Goal: Task Accomplishment & Management: Complete application form

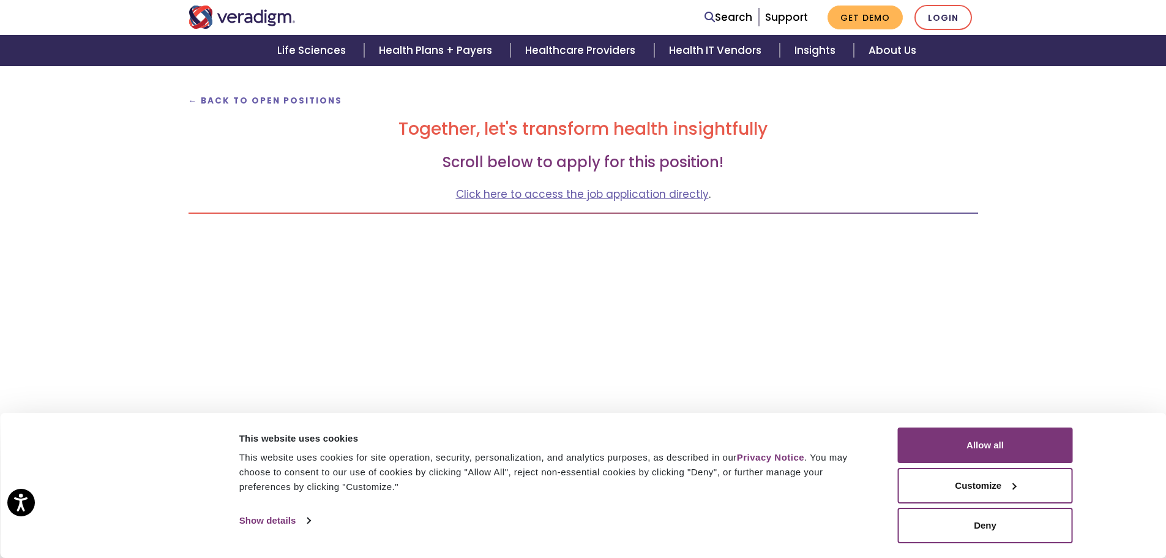
scroll to position [122, 0]
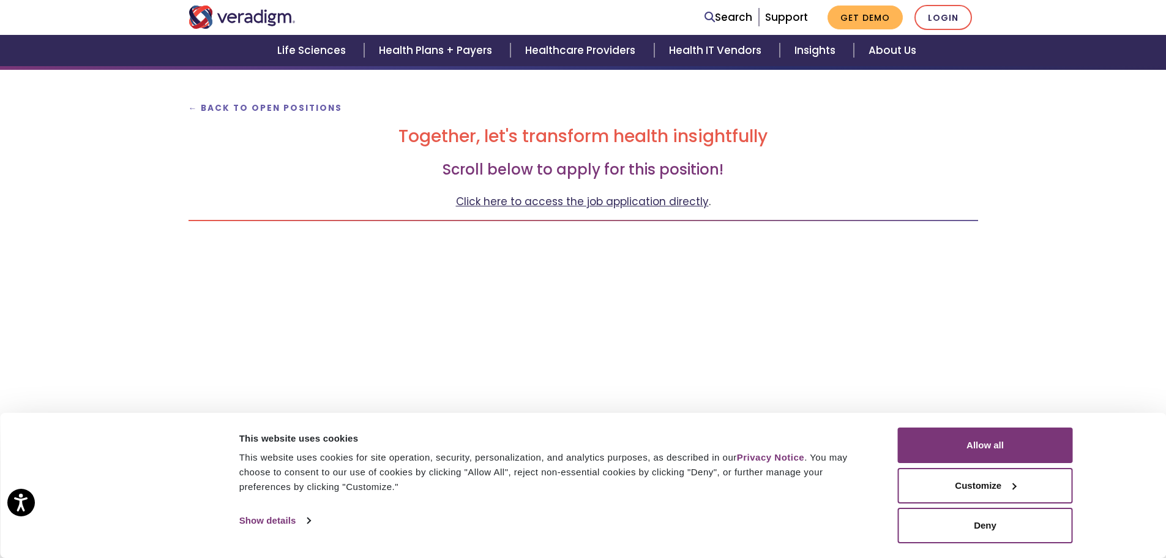
click at [605, 204] on link "Click here to access the job application directly" at bounding box center [582, 201] width 253 height 15
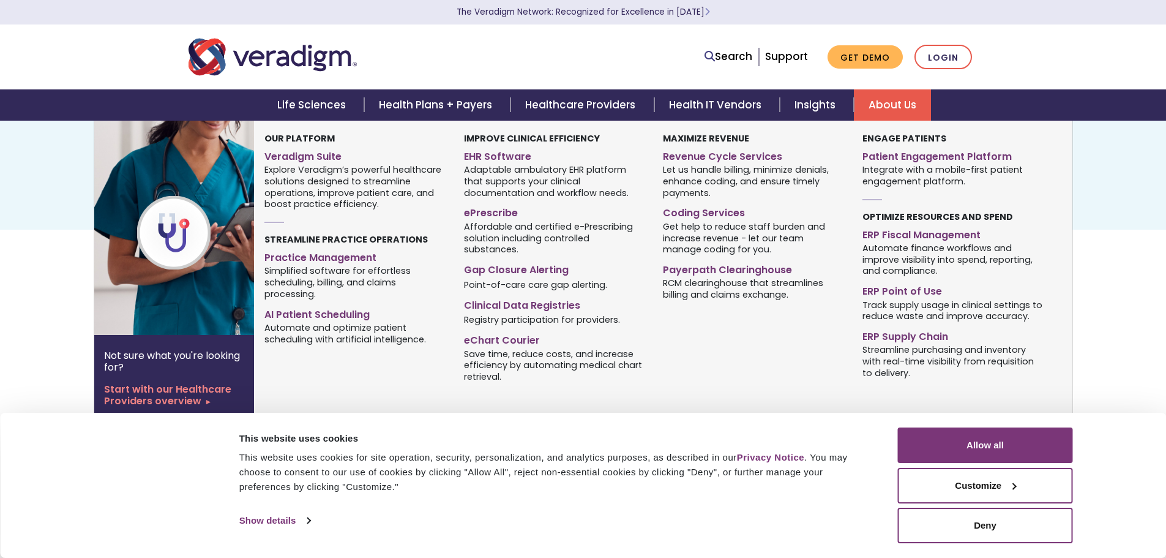
scroll to position [61, 0]
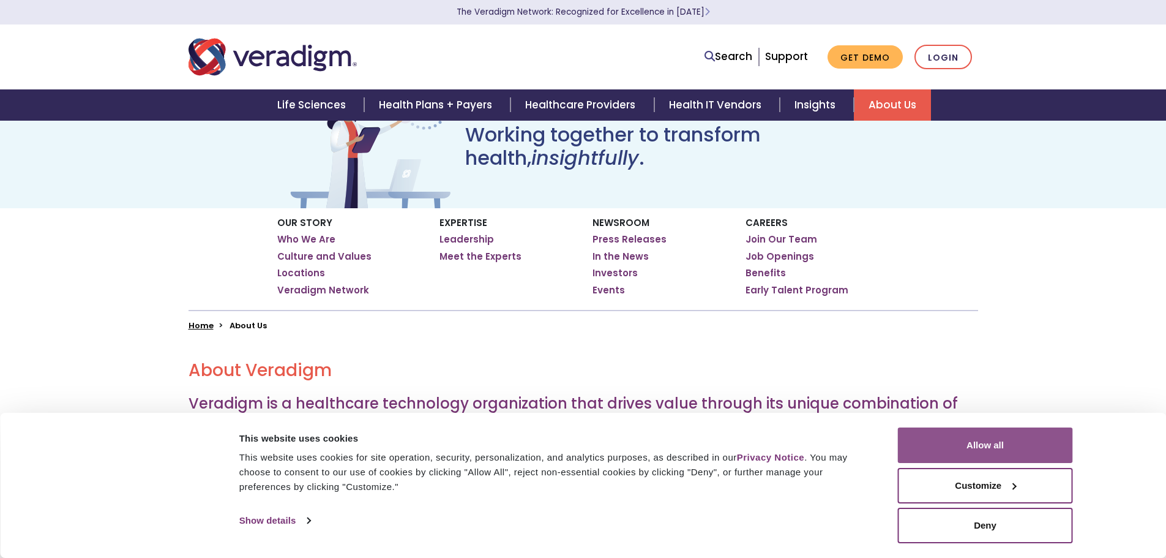
click at [997, 448] on button "Allow all" at bounding box center [985, 445] width 175 height 36
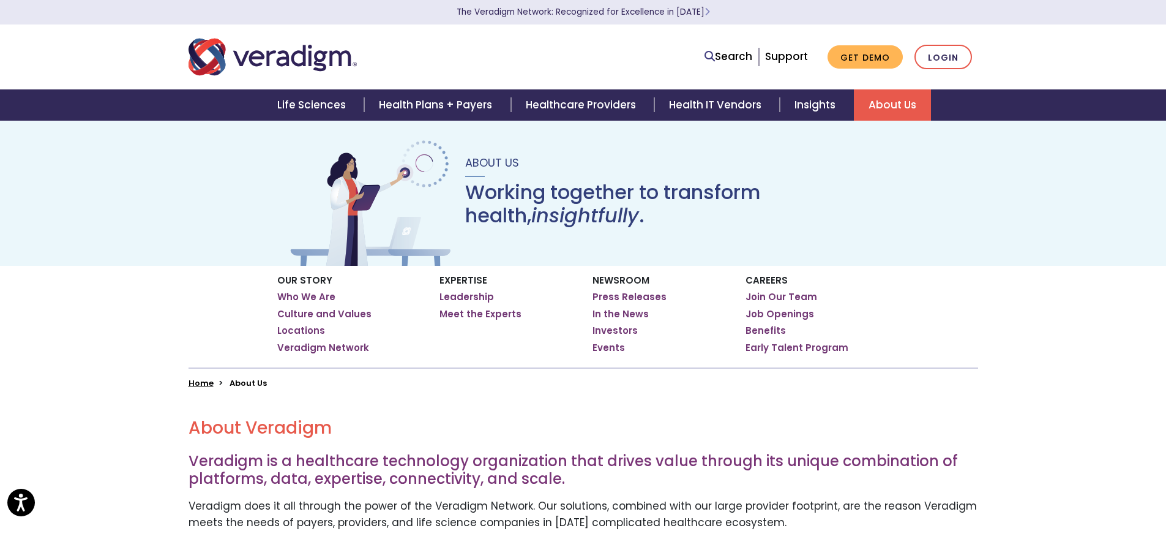
scroll to position [0, 0]
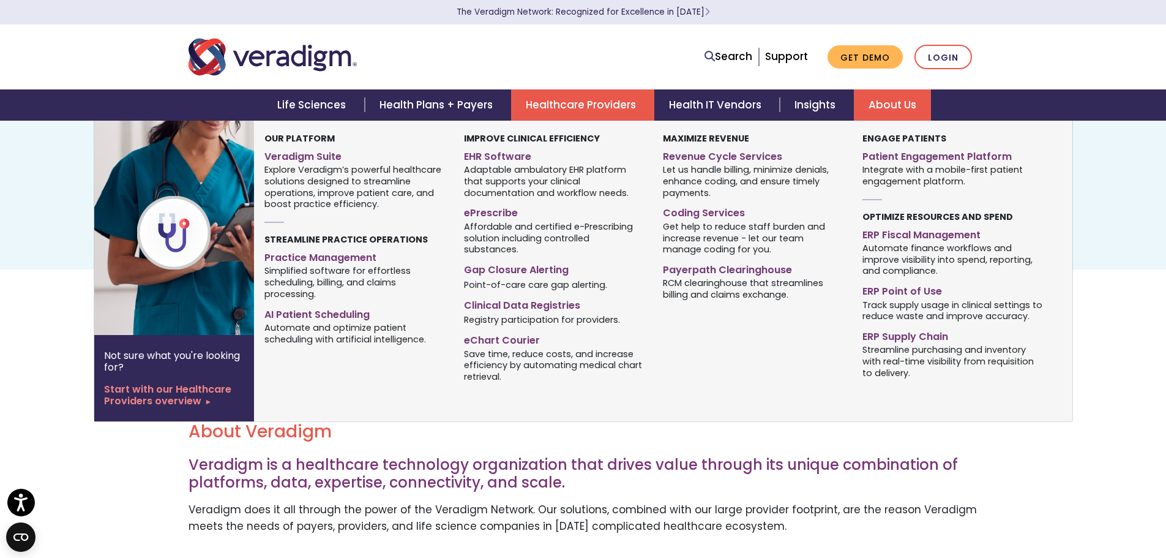
click at [612, 100] on link "Healthcare Providers" at bounding box center [582, 104] width 143 height 31
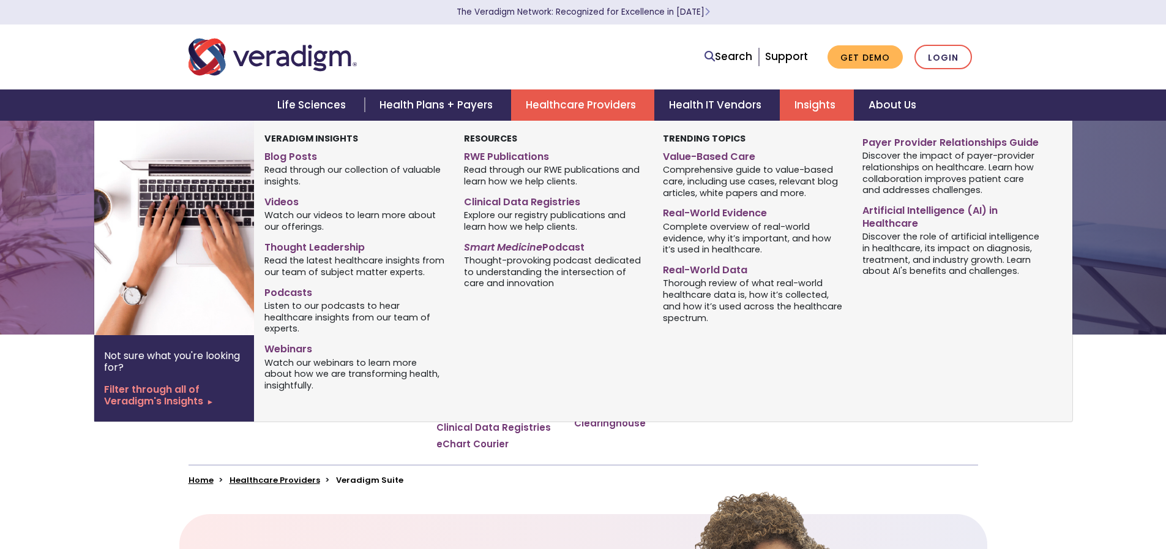
click at [818, 101] on link "Insights" at bounding box center [817, 104] width 74 height 31
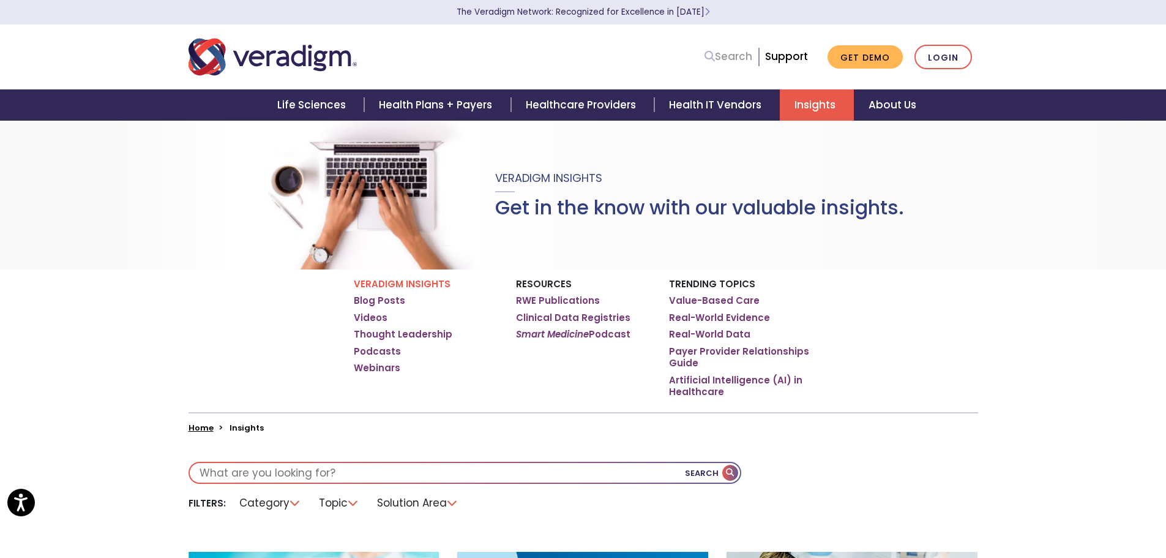
click at [738, 57] on link "Search" at bounding box center [729, 56] width 48 height 17
click at [882, 111] on link "About Us" at bounding box center [892, 104] width 77 height 31
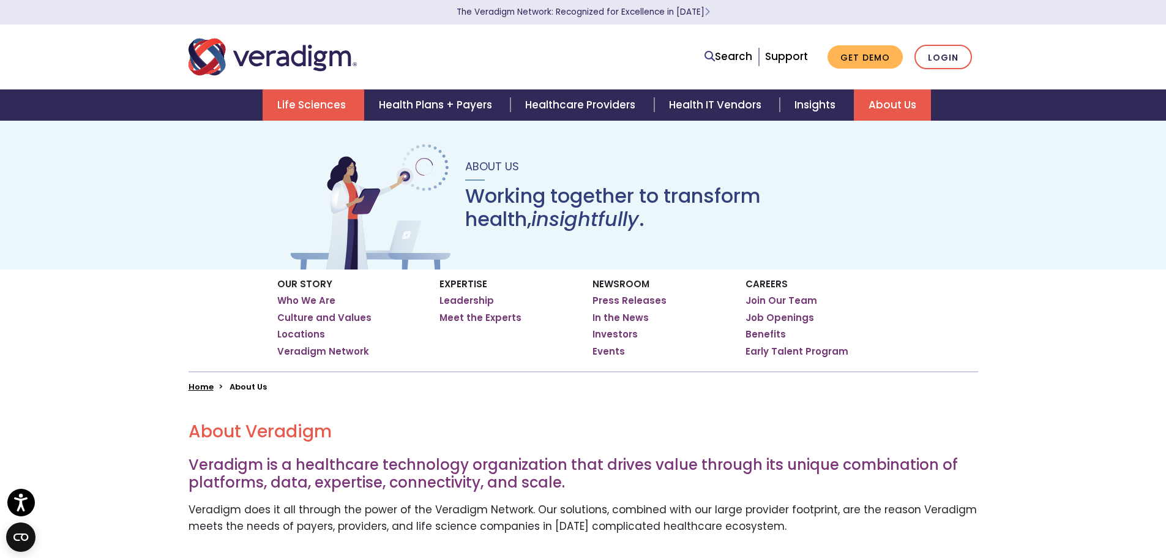
click at [326, 105] on link "Life Sciences" at bounding box center [314, 104] width 102 height 31
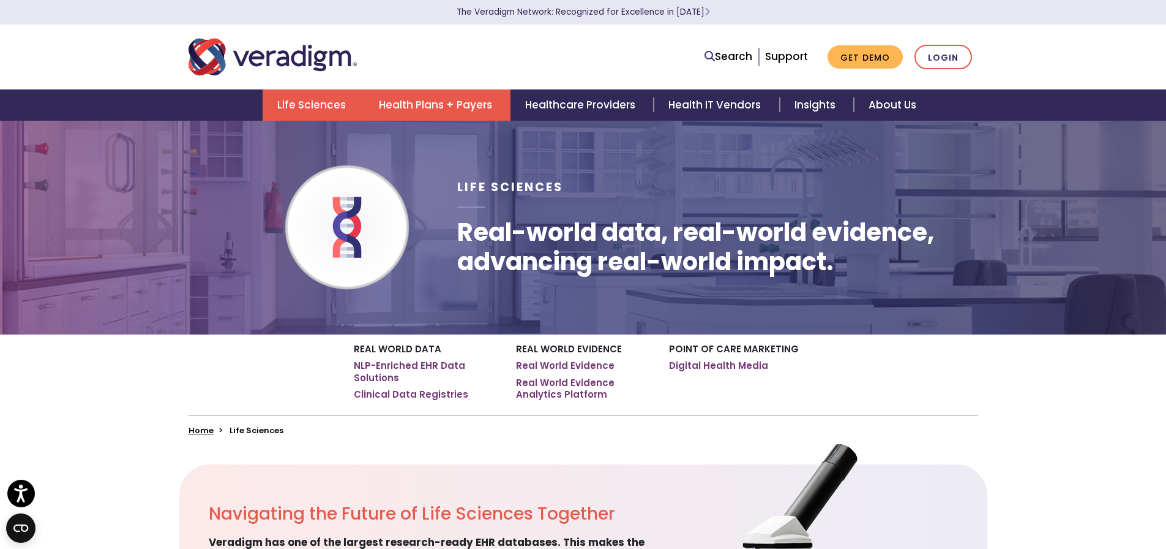
click at [397, 112] on link "Health Plans + Payers" at bounding box center [437, 104] width 146 height 31
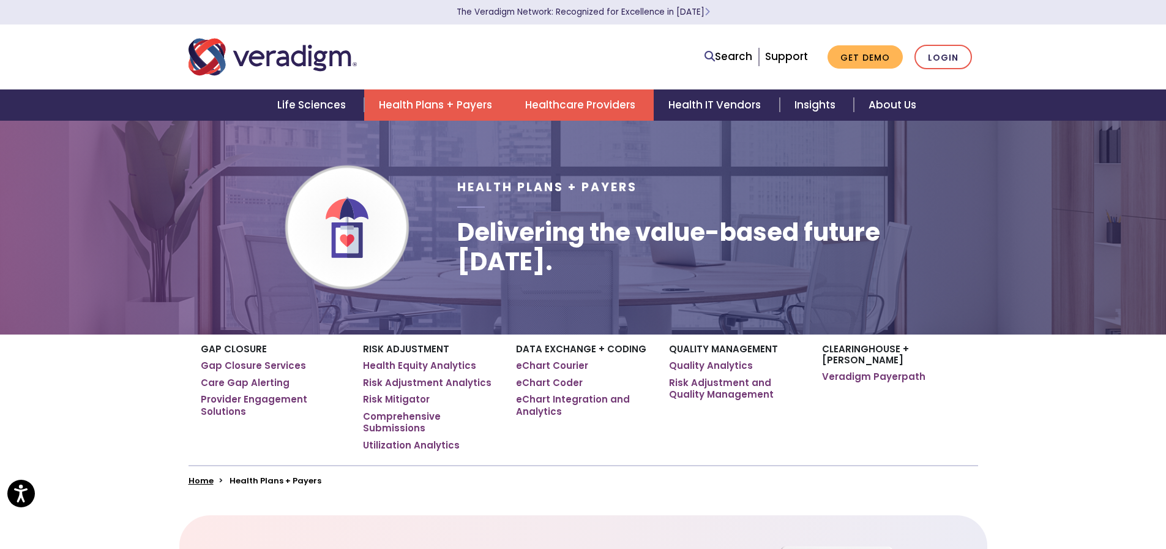
click at [561, 102] on link "Healthcare Providers" at bounding box center [582, 104] width 143 height 31
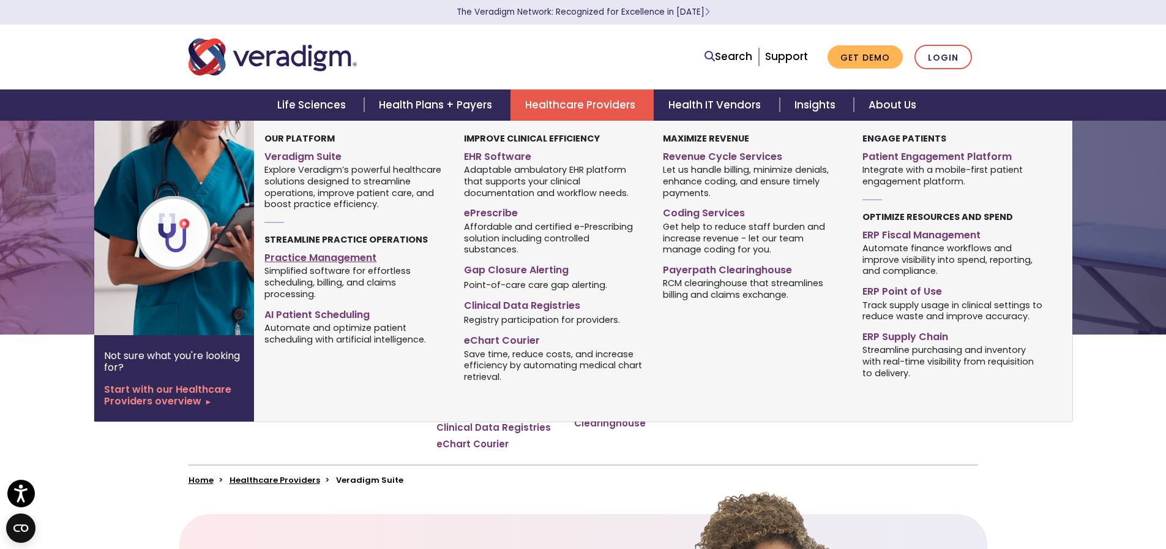
click at [350, 256] on link "Practice Management" at bounding box center [354, 256] width 181 height 18
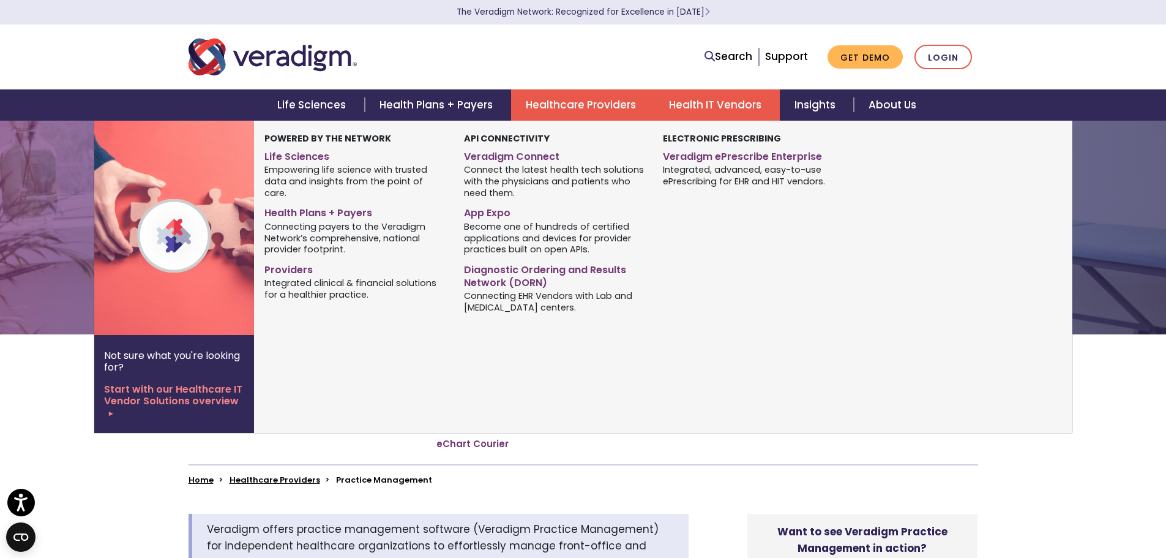
click at [740, 112] on link "Health IT Vendors" at bounding box center [717, 104] width 126 height 31
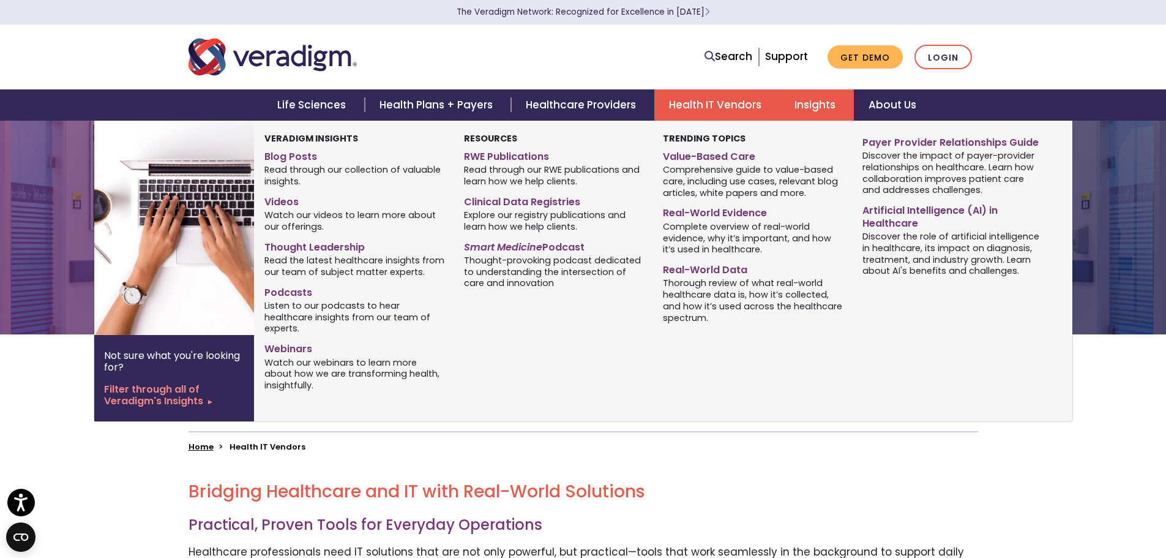
click at [810, 111] on link "Insights" at bounding box center [817, 104] width 74 height 31
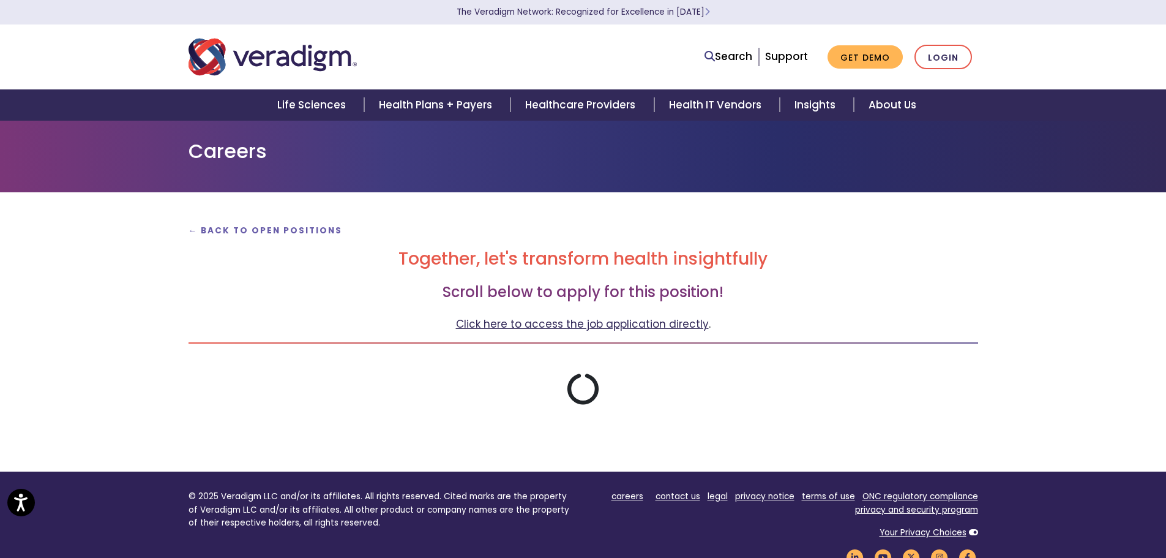
click at [659, 321] on link "Click here to access the job application directly" at bounding box center [582, 324] width 253 height 15
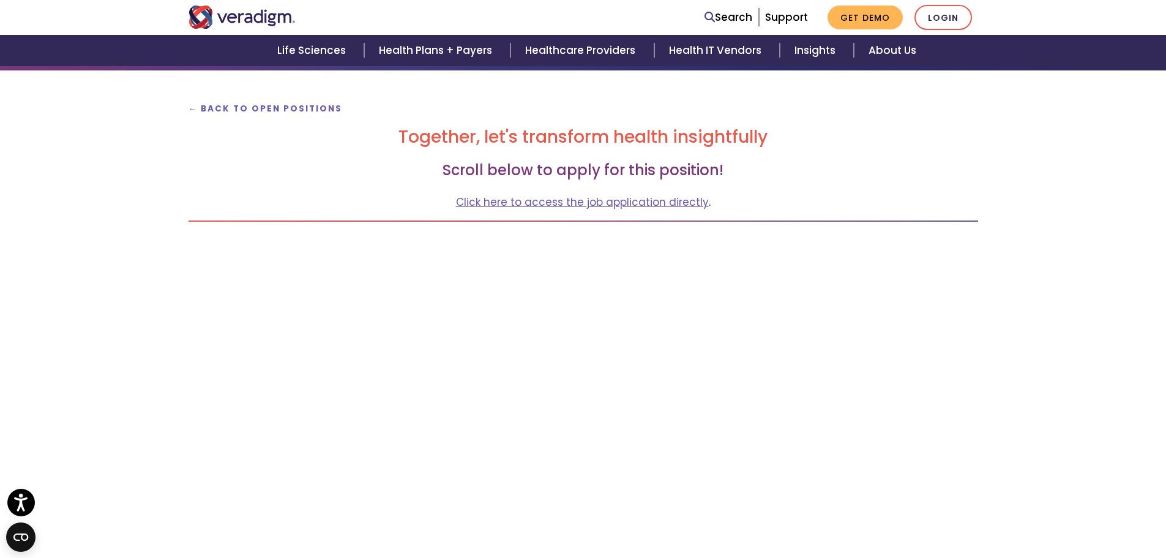
scroll to position [122, 0]
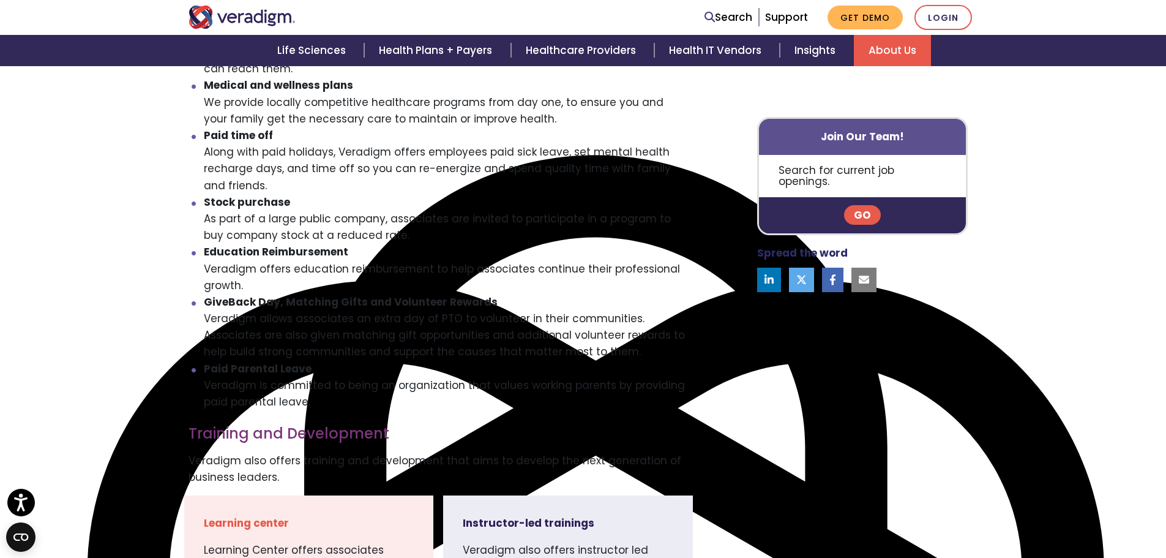
scroll to position [612, 0]
